Goal: Task Accomplishment & Management: Complete application form

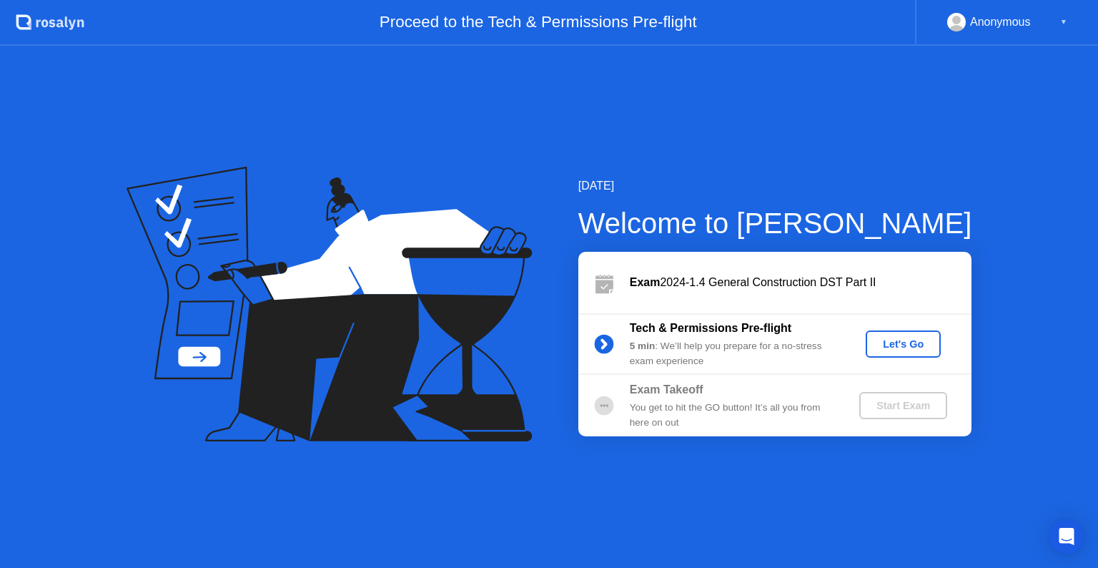
click at [910, 345] on div "Let's Go" at bounding box center [904, 343] width 64 height 11
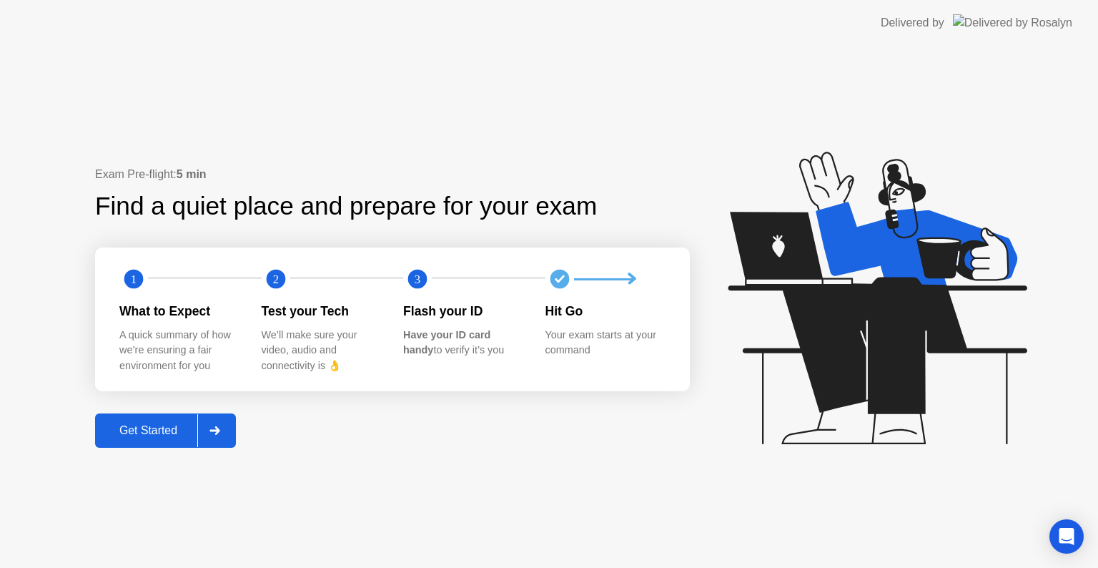
click at [145, 436] on div "Get Started" at bounding box center [148, 430] width 98 height 13
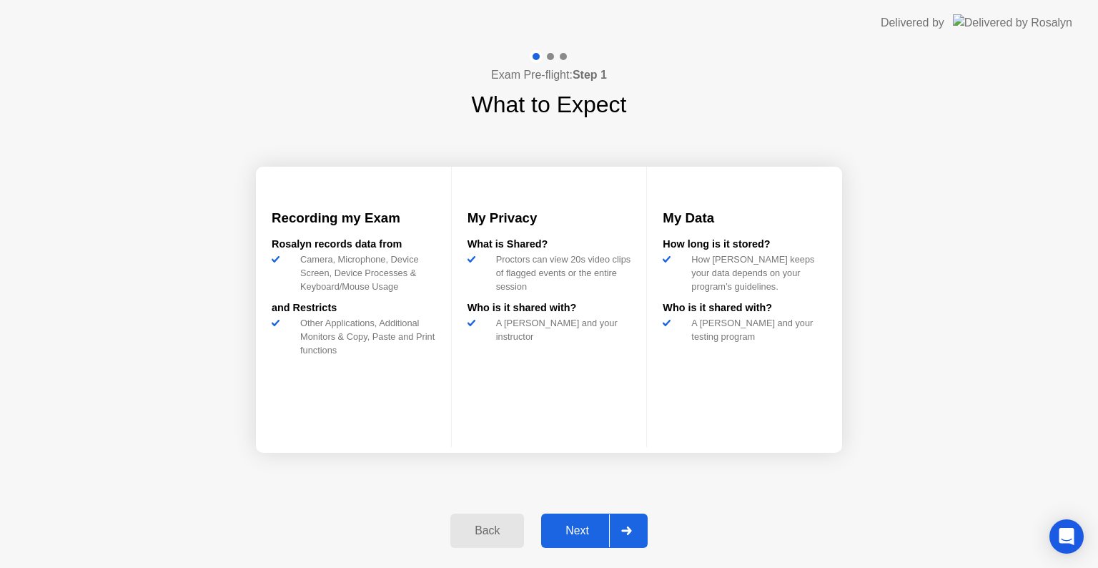
click at [588, 526] on div "Next" at bounding box center [578, 530] width 64 height 13
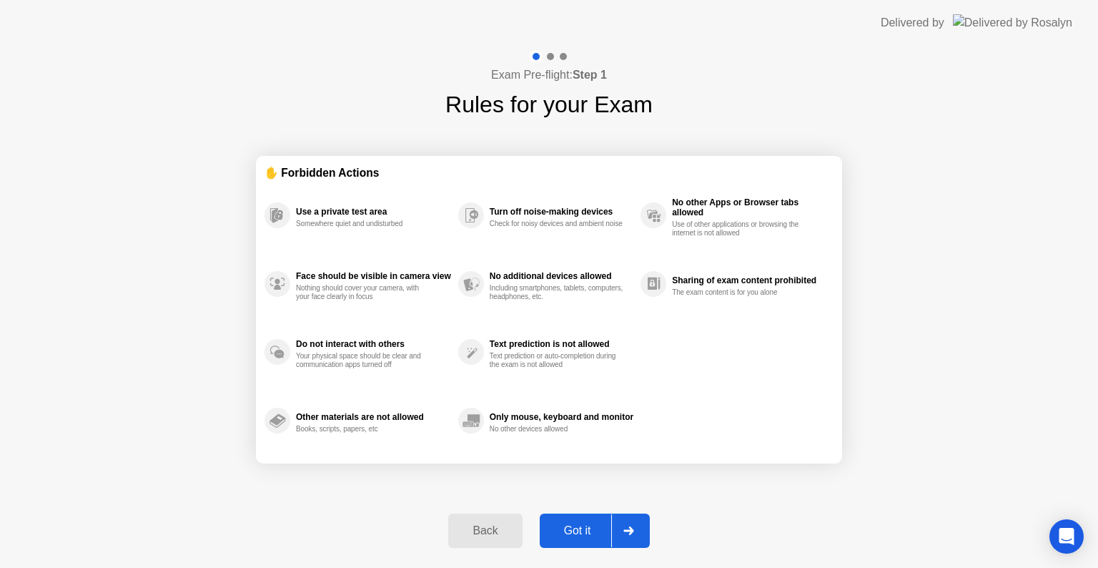
click at [588, 526] on div "Got it" at bounding box center [577, 530] width 67 height 13
select select "**********"
select select "*******"
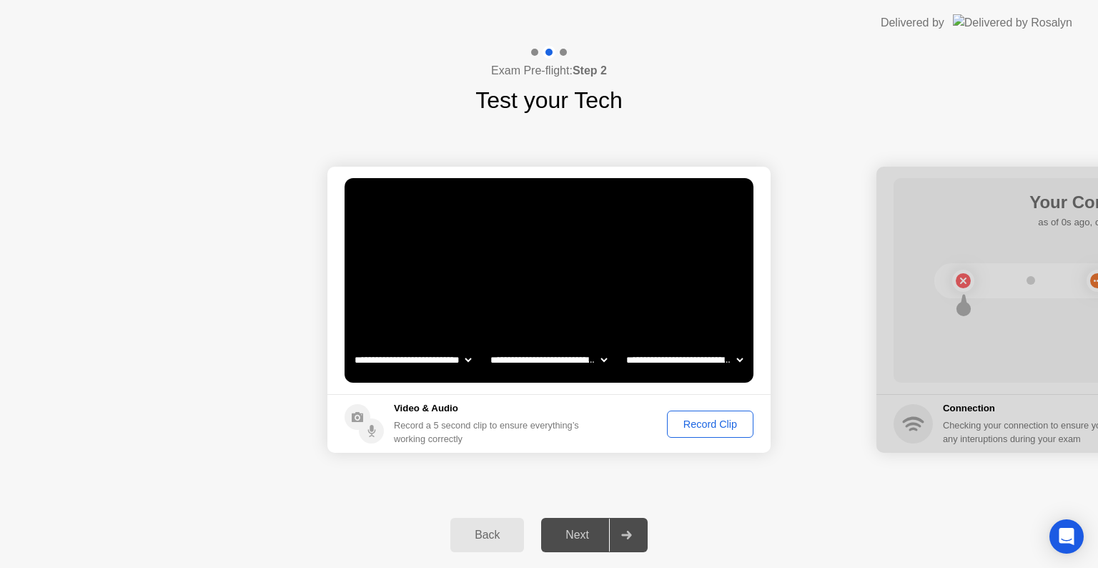
click at [710, 422] on div "Record Clip" at bounding box center [710, 423] width 77 height 11
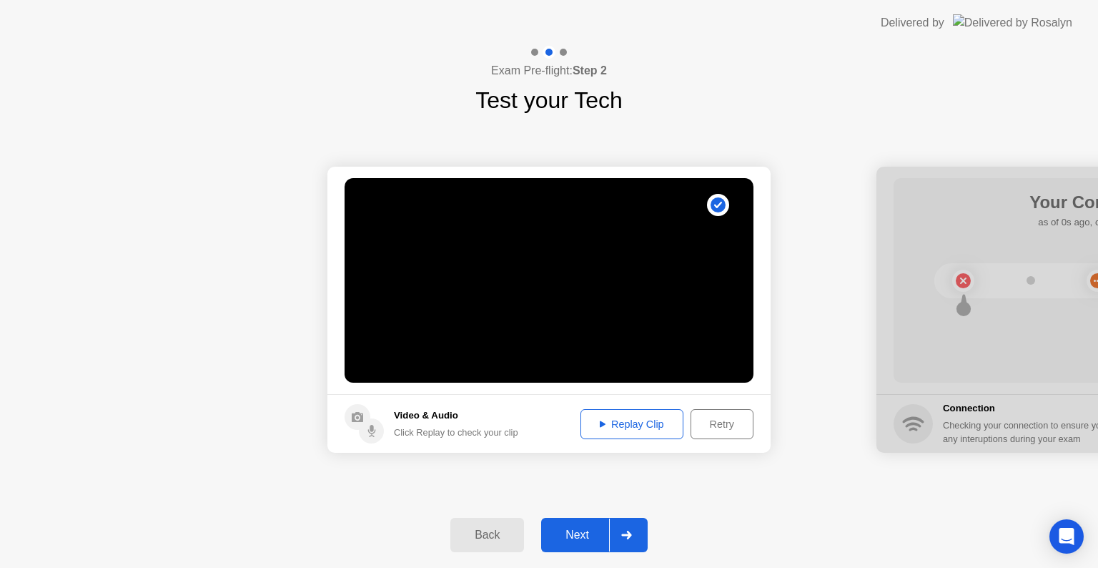
click at [586, 532] on div "Next" at bounding box center [578, 534] width 64 height 13
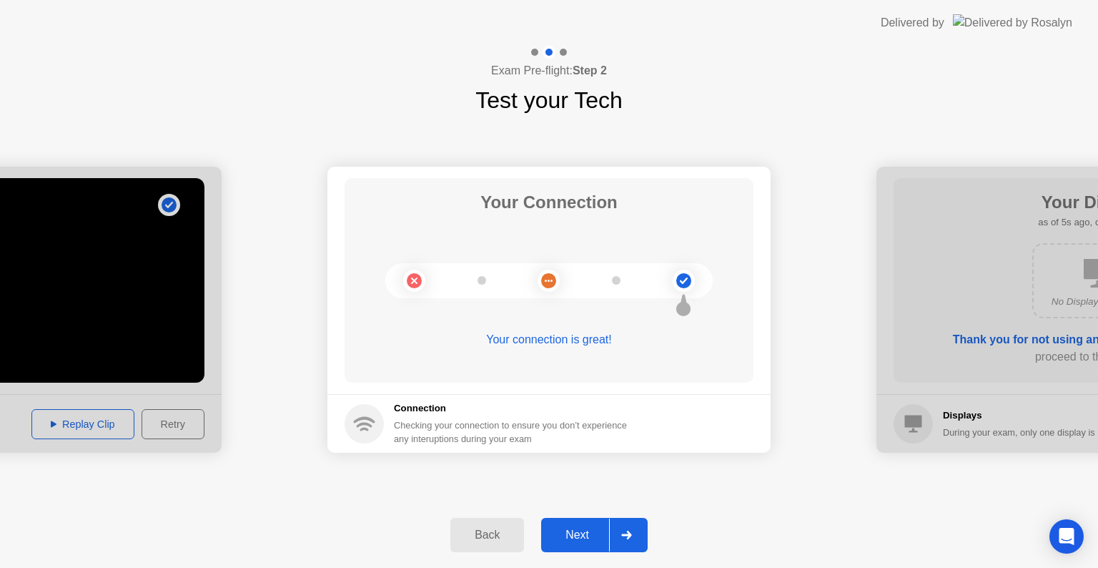
click at [569, 540] on div "Next" at bounding box center [578, 534] width 64 height 13
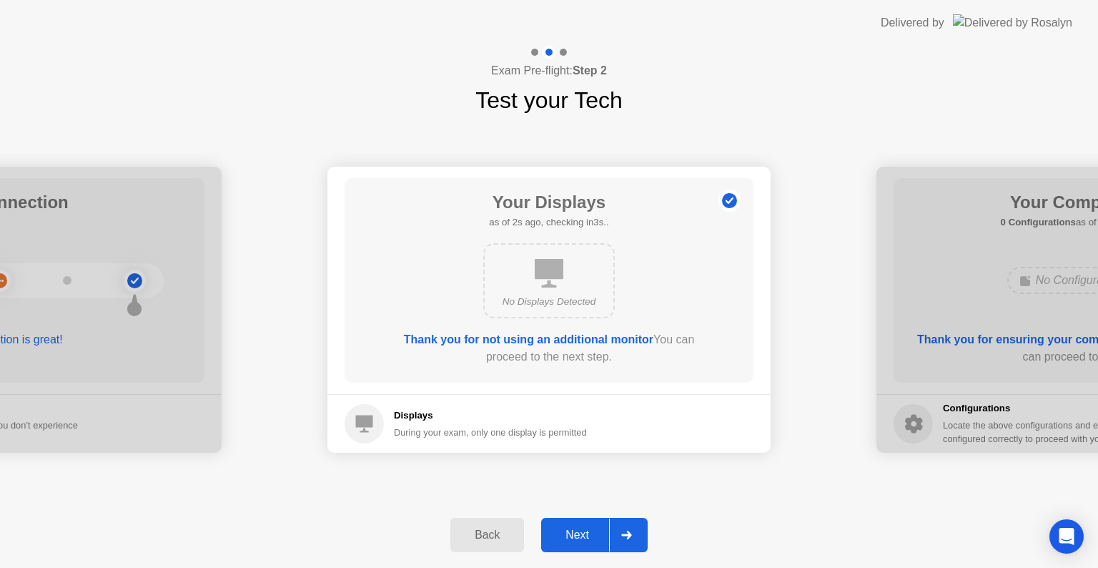
click at [589, 535] on div "Next" at bounding box center [578, 534] width 64 height 13
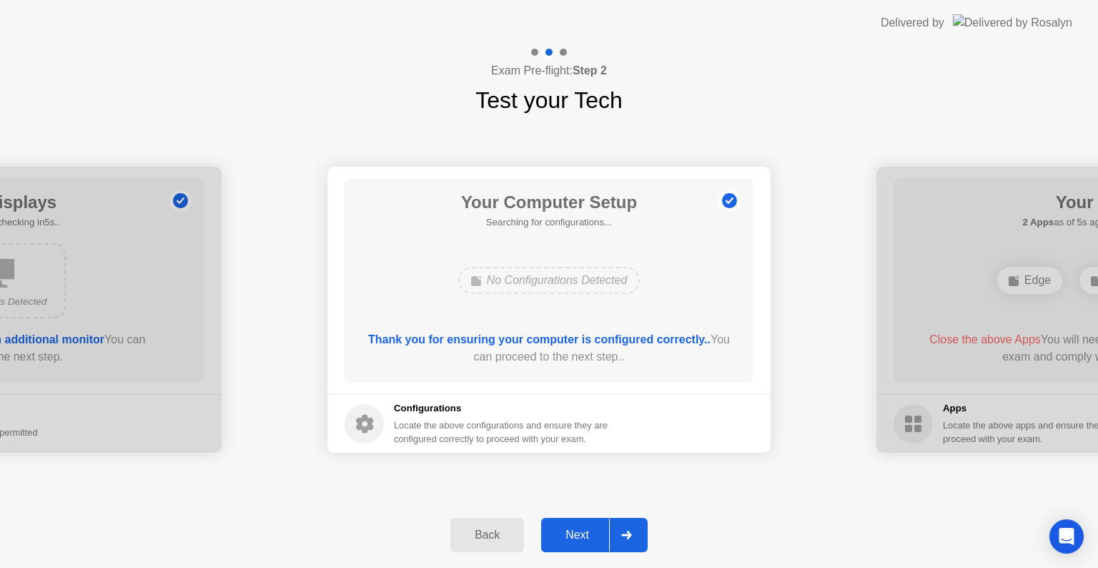
click at [589, 535] on div "Next" at bounding box center [578, 534] width 64 height 13
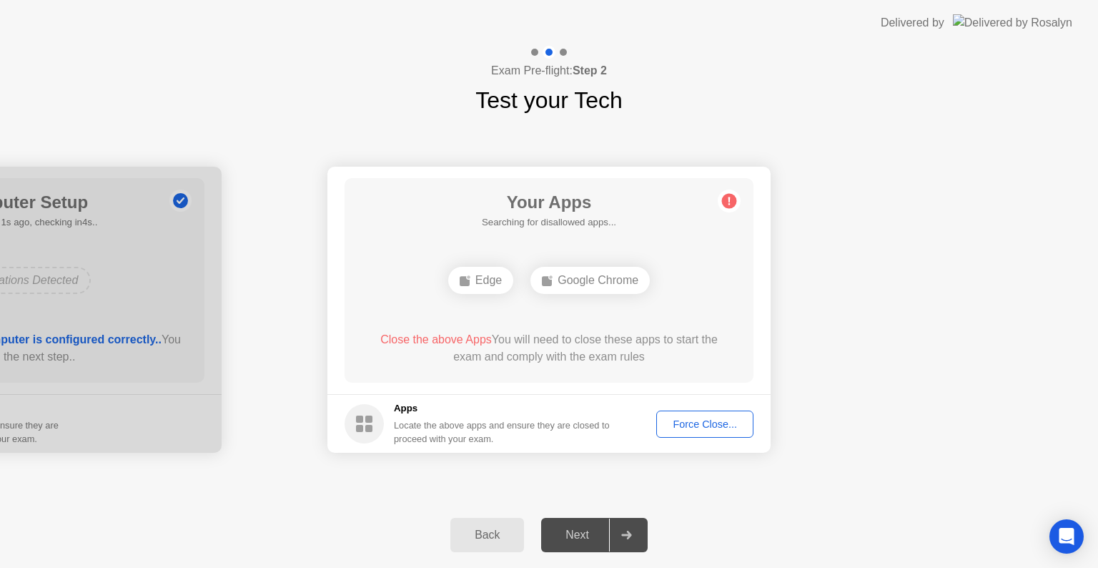
click at [718, 423] on div "Force Close..." at bounding box center [704, 423] width 87 height 11
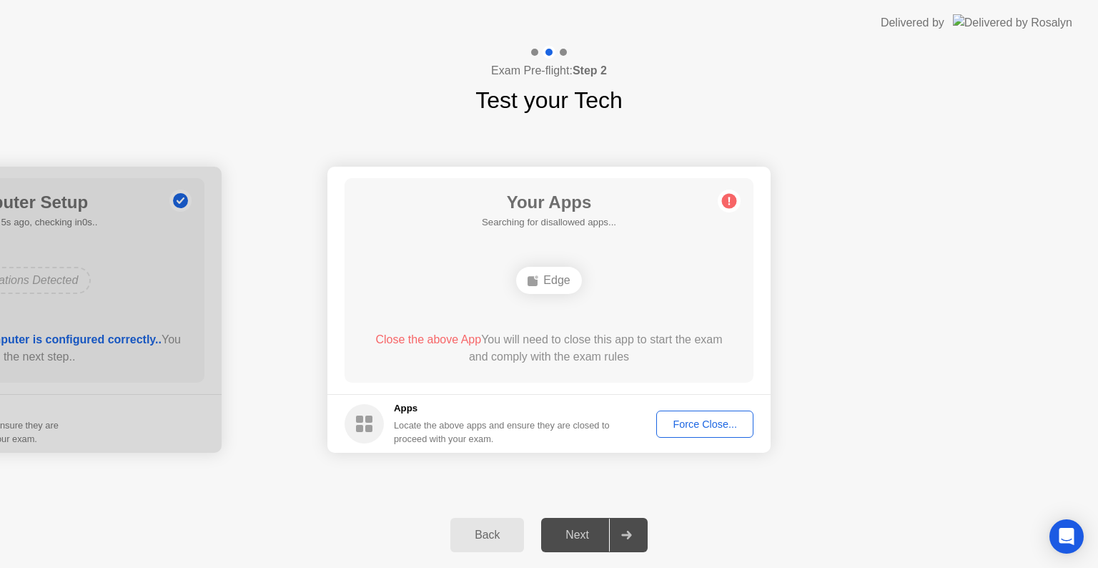
click at [696, 426] on div "Force Close..." at bounding box center [704, 423] width 87 height 11
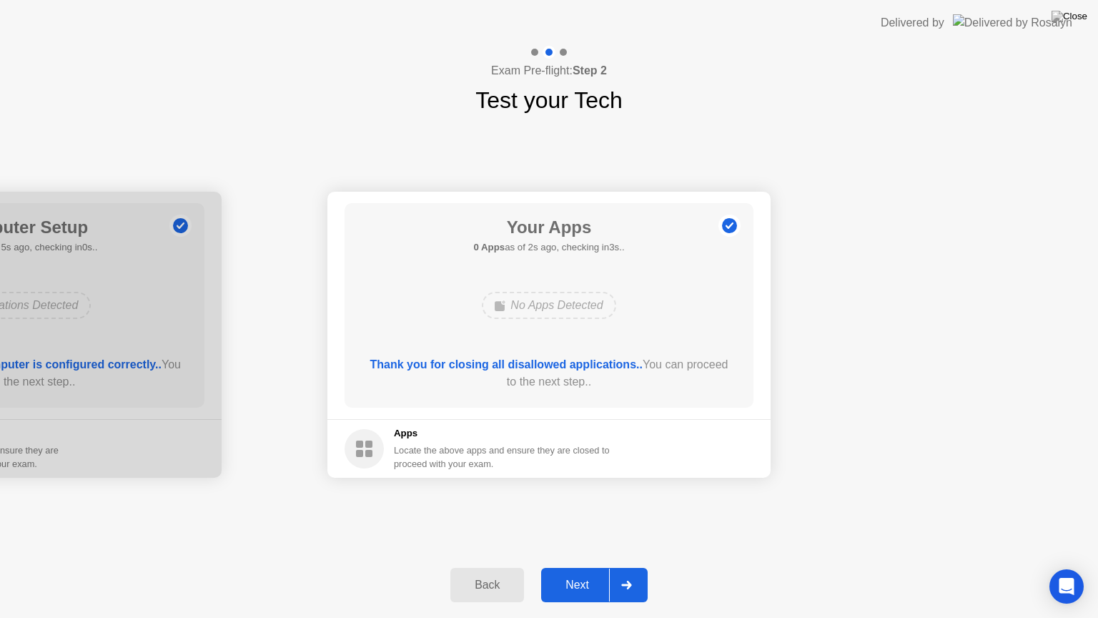
click at [571, 567] on div "Next" at bounding box center [578, 585] width 64 height 13
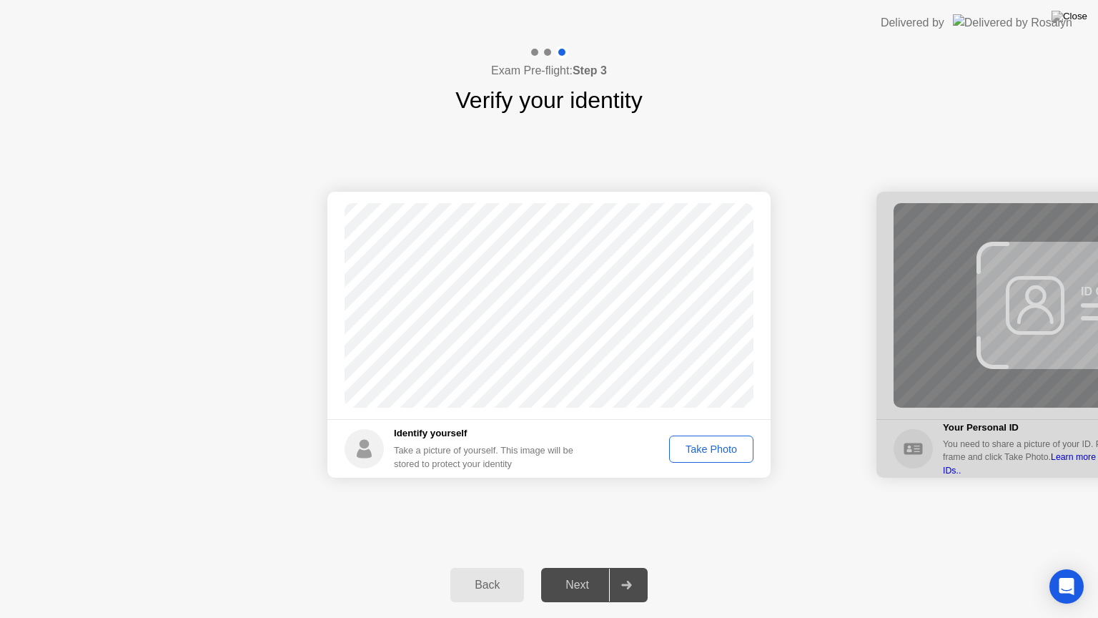
click at [715, 443] on div "Take Photo" at bounding box center [711, 448] width 74 height 11
click at [588, 567] on div "Next" at bounding box center [578, 585] width 64 height 13
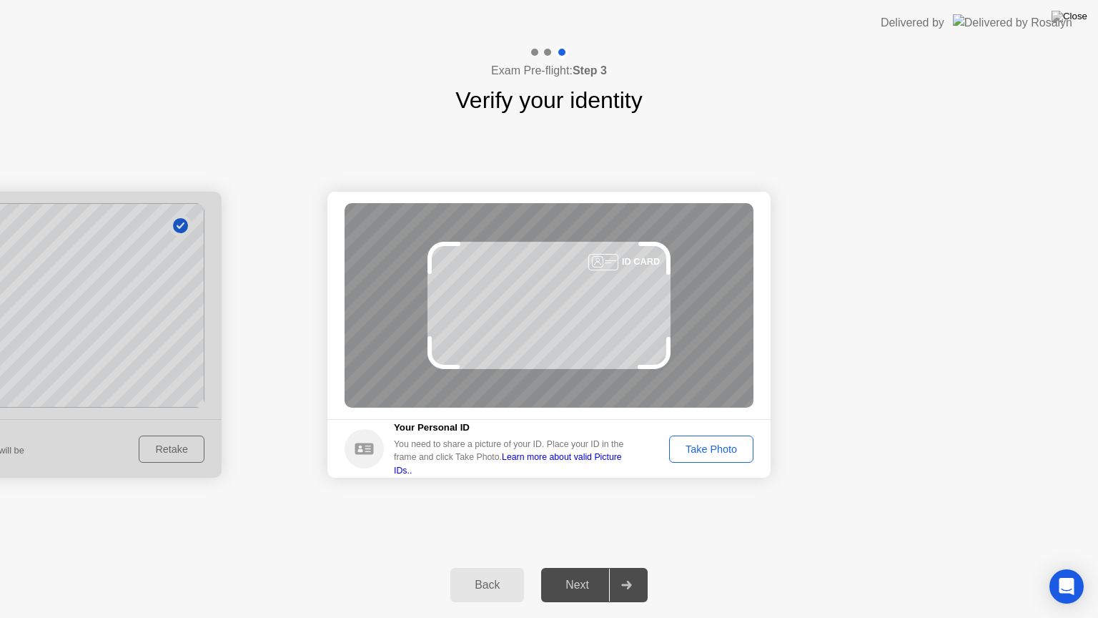
click at [716, 454] on div "Take Photo" at bounding box center [711, 448] width 74 height 11
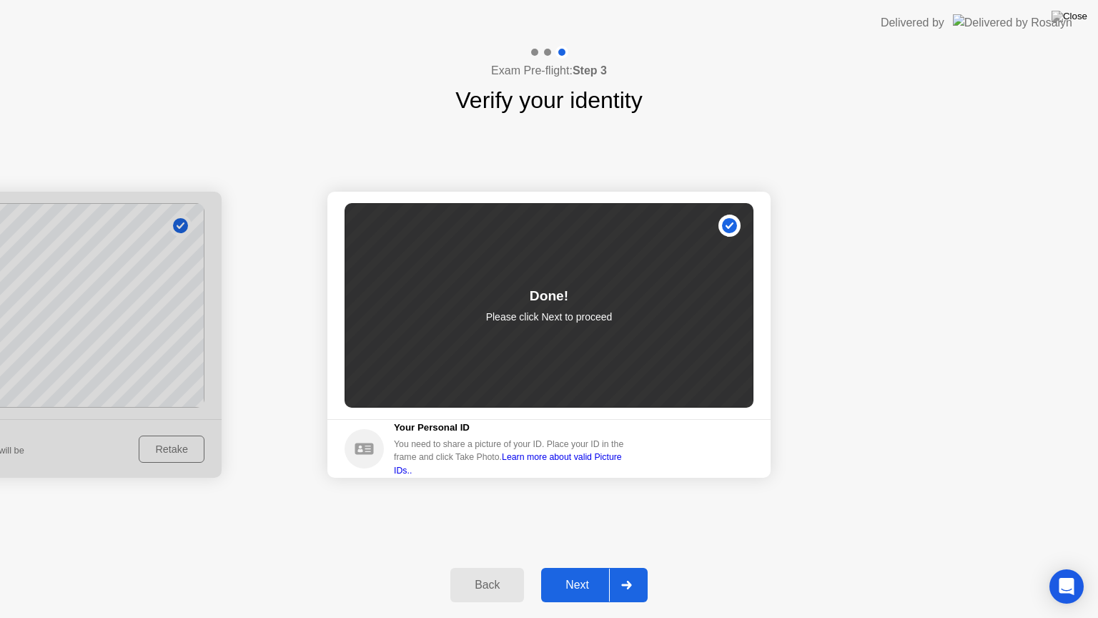
click at [581, 567] on div "Next" at bounding box center [578, 585] width 64 height 13
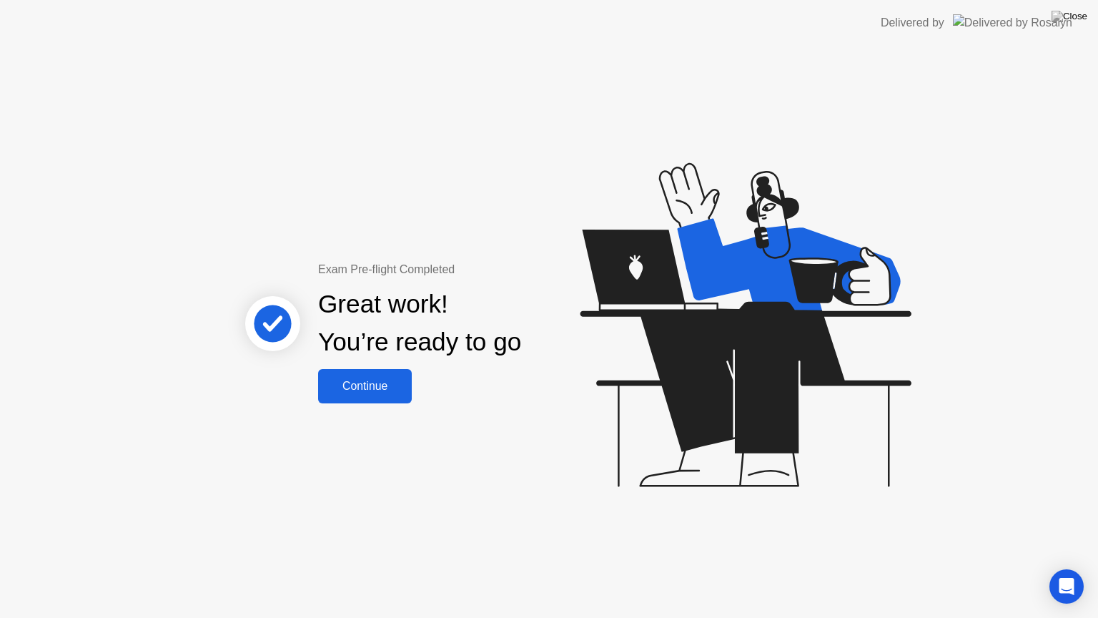
click at [378, 400] on button "Continue" at bounding box center [365, 386] width 94 height 34
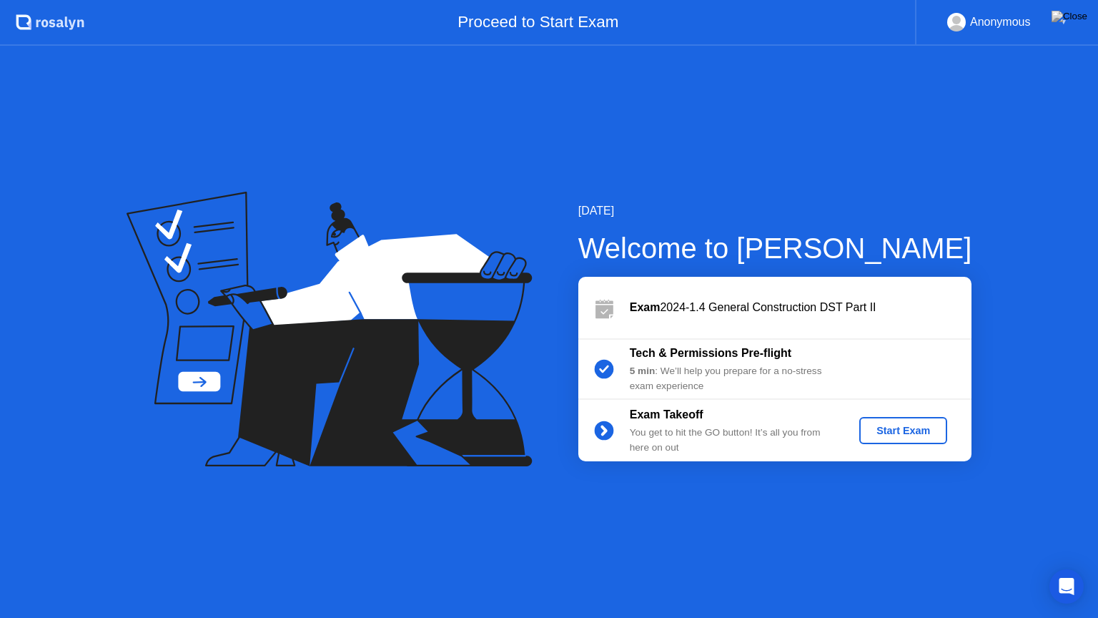
click at [908, 426] on div "Start Exam" at bounding box center [903, 430] width 77 height 11
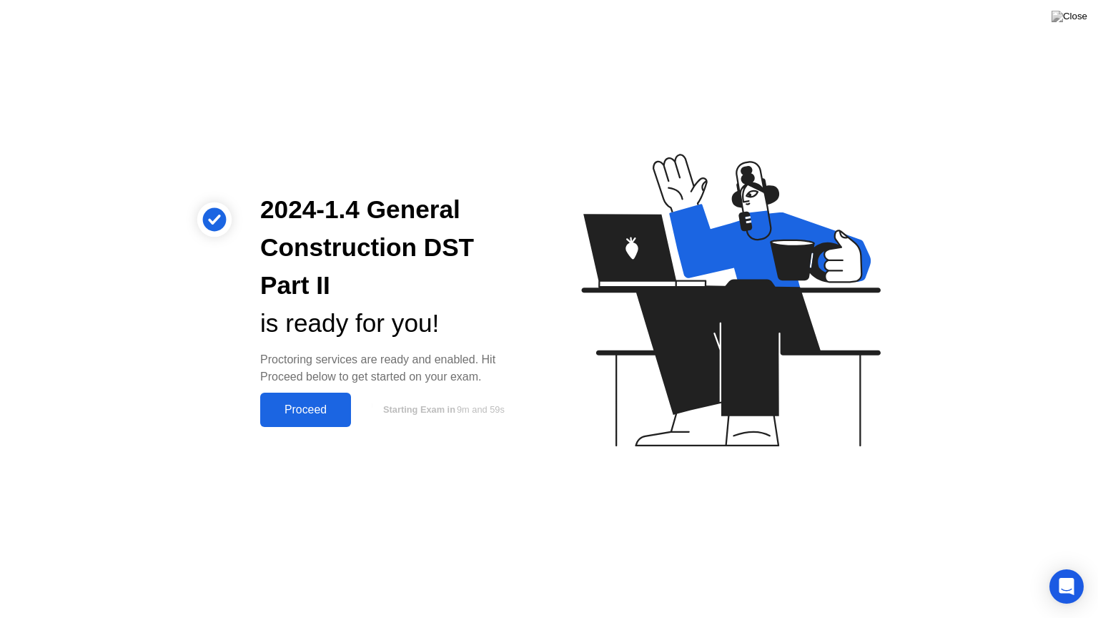
click at [310, 405] on div "Proceed" at bounding box center [306, 409] width 82 height 13
